Goal: Understand process/instructions

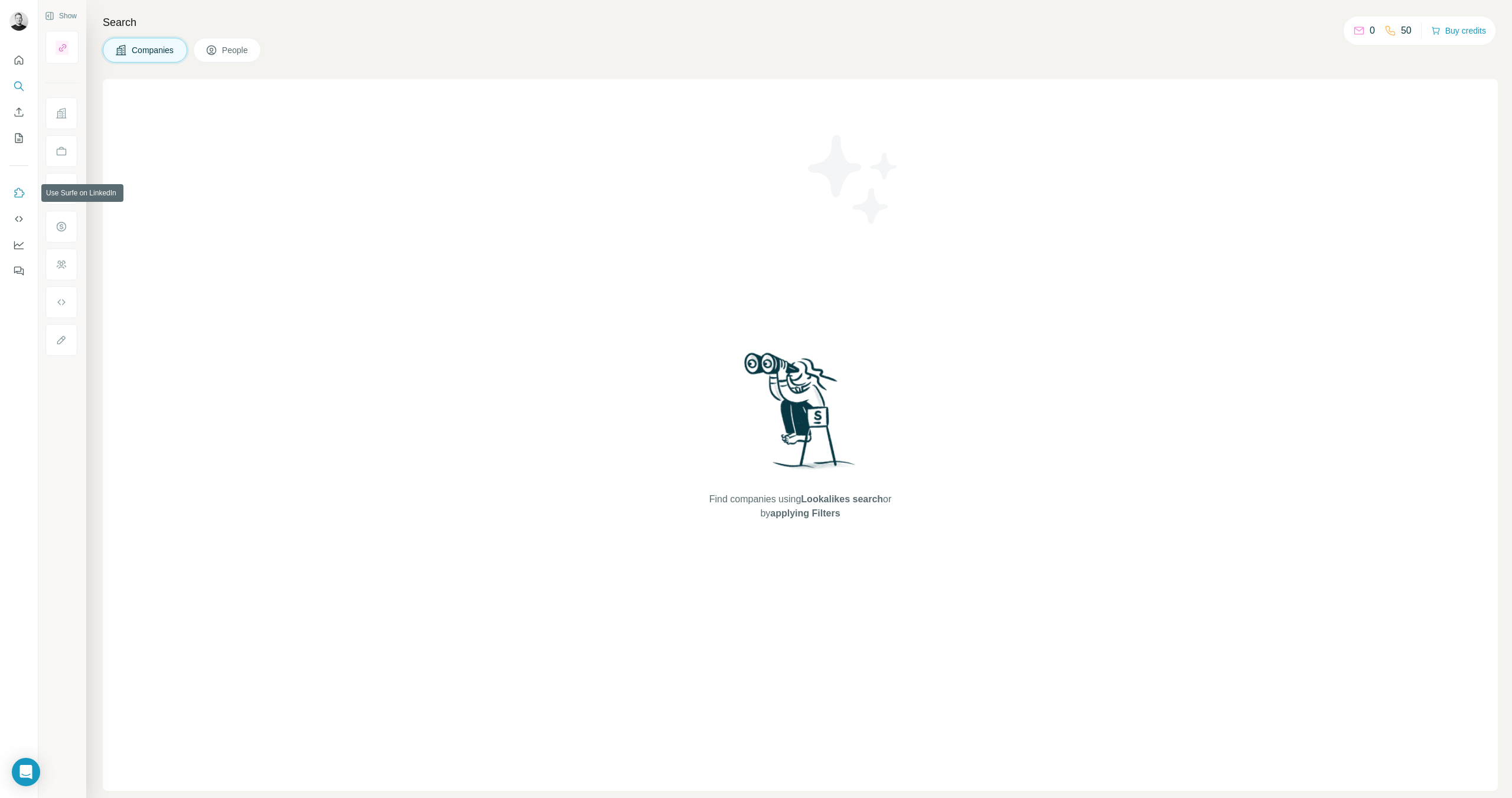
click at [18, 187] on icon "Use Surfe on LinkedIn" at bounding box center [19, 193] width 12 height 12
click at [20, 226] on button "Use Surfe API" at bounding box center [19, 218] width 19 height 21
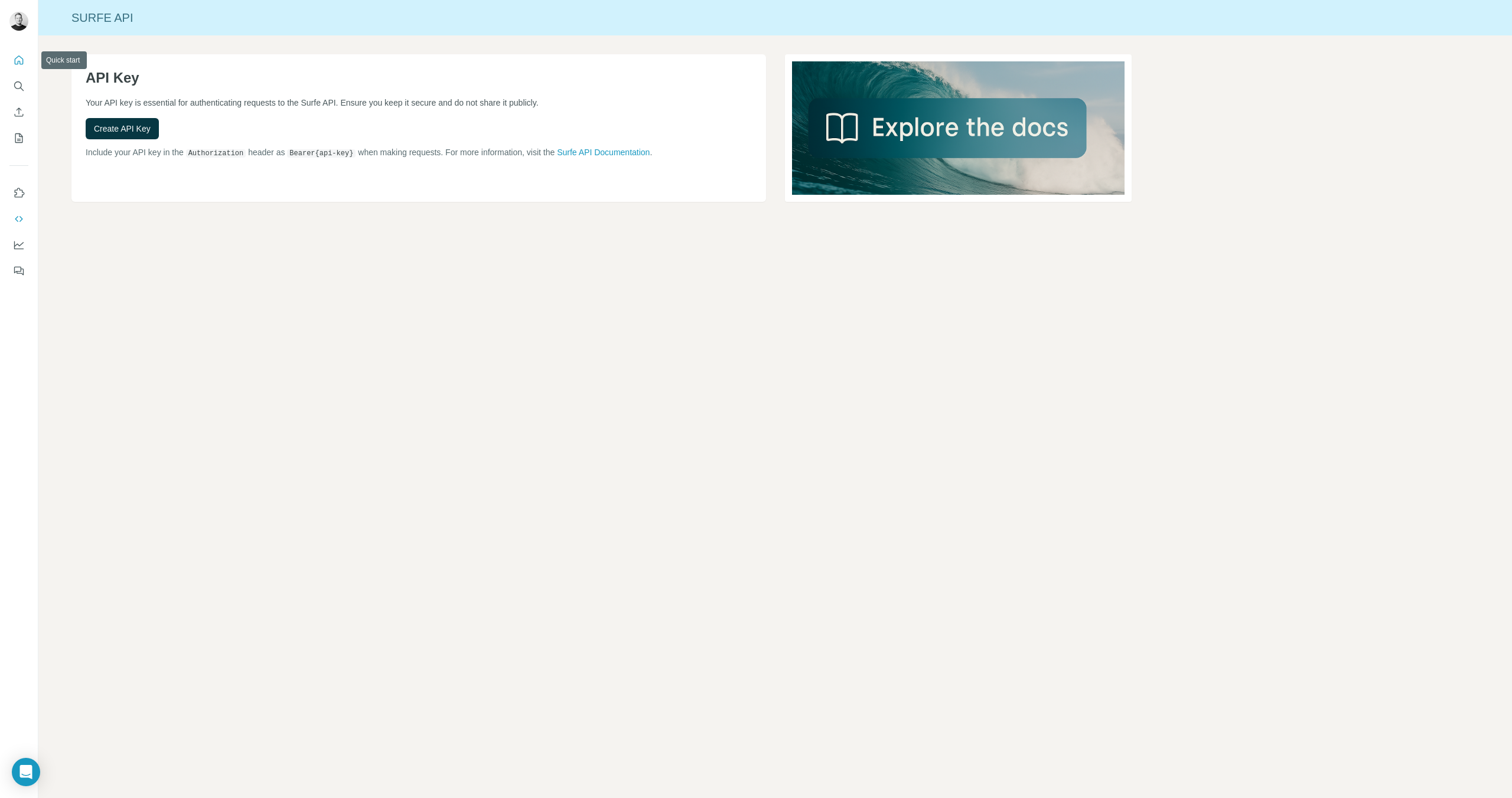
click at [18, 63] on icon "Quick start" at bounding box center [19, 60] width 12 height 12
